Goal: Task Accomplishment & Management: Manage account settings

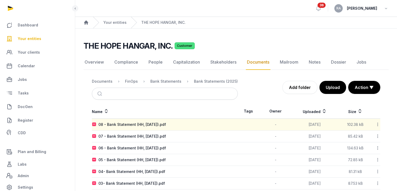
drag, startPoint x: 0, startPoint y: 0, endPoint x: 31, endPoint y: 38, distance: 49.2
click at [31, 38] on span "Your entities" at bounding box center [30, 39] width 24 height 6
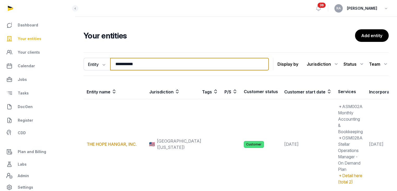
drag, startPoint x: 161, startPoint y: 64, endPoint x: 83, endPoint y: 67, distance: 77.9
click at [83, 67] on div "**********" at bounding box center [236, 139] width 322 height 178
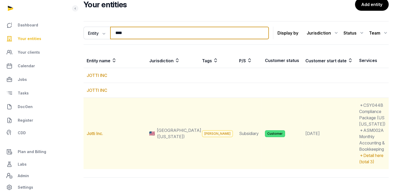
scroll to position [65, 0]
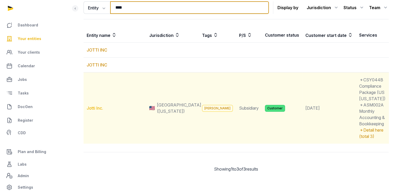
type input "****"
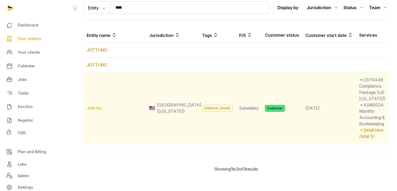
click at [99, 105] on link "Jotti Inc." at bounding box center [95, 107] width 16 height 5
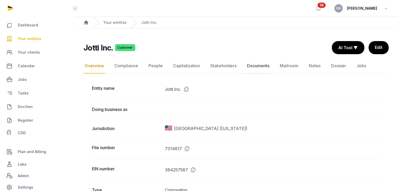
click at [259, 64] on link "Documents" at bounding box center [258, 65] width 25 height 15
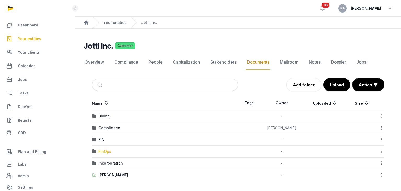
click at [107, 151] on div "FinOps" at bounding box center [105, 151] width 13 height 5
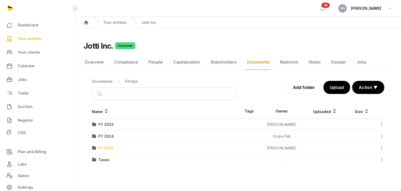
click at [103, 149] on div "FY 2025" at bounding box center [106, 147] width 15 height 5
click at [0, 0] on div "Loading" at bounding box center [0, 0] width 0 height 0
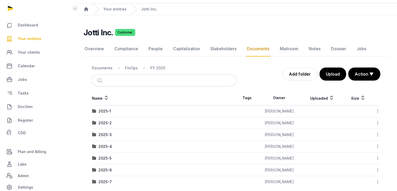
scroll to position [20, 0]
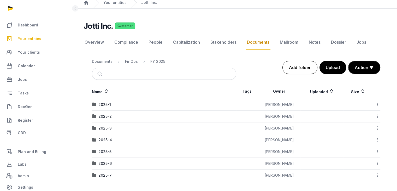
click at [310, 68] on link "Add folder" at bounding box center [300, 67] width 35 height 13
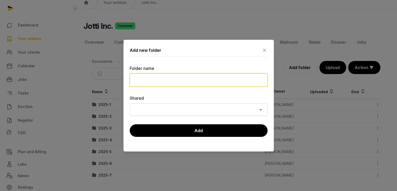
click at [155, 84] on input "text" at bounding box center [199, 79] width 138 height 13
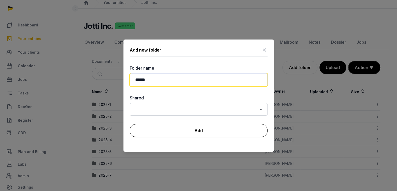
type input "******"
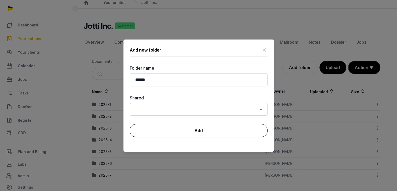
click at [195, 131] on button "Add" at bounding box center [199, 130] width 138 height 13
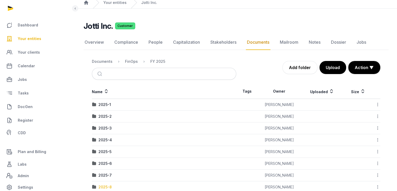
click at [101, 187] on div "2025-8" at bounding box center [105, 186] width 13 height 5
click at [0, 0] on div "Loading" at bounding box center [0, 0] width 0 height 0
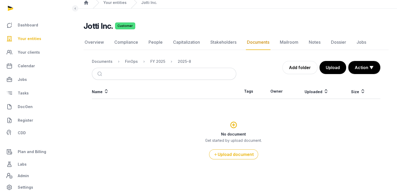
scroll to position [19, 0]
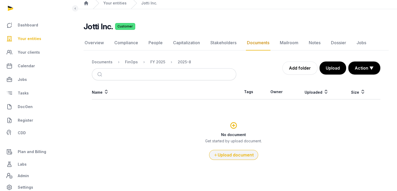
click at [234, 152] on button "Upload document" at bounding box center [233, 155] width 49 height 10
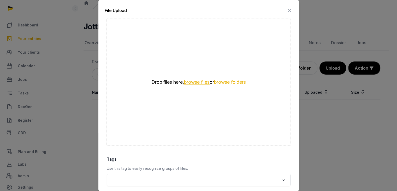
click at [189, 82] on button "browse files" at bounding box center [197, 82] width 26 height 5
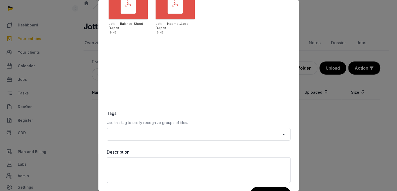
scroll to position [65, 0]
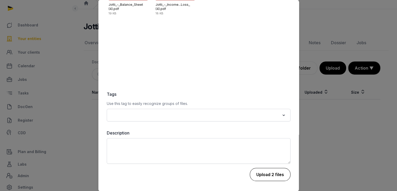
click at [271, 170] on button "Upload 2 files" at bounding box center [270, 174] width 41 height 13
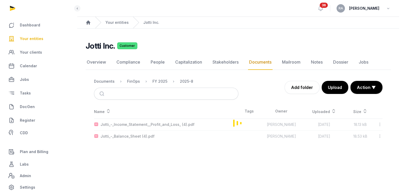
scroll to position [0, 0]
